Goal: Find contact information: Find contact information

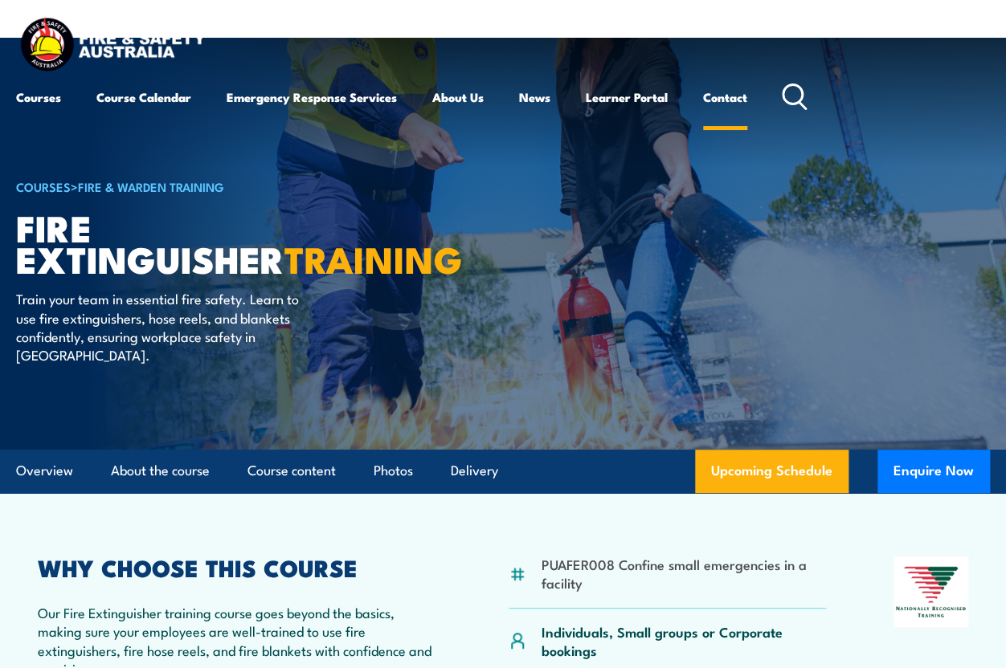
click at [725, 95] on link "Contact" at bounding box center [725, 97] width 44 height 39
